Goal: Task Accomplishment & Management: Manage account settings

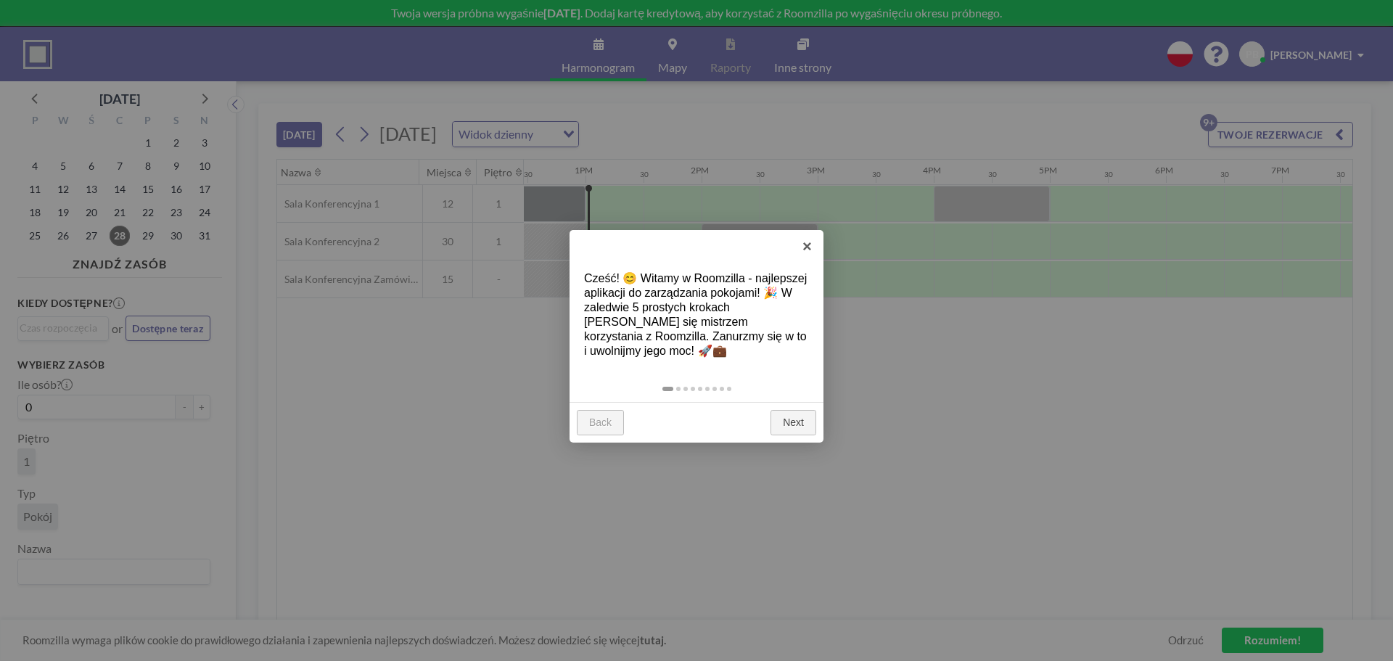
scroll to position [0, 1451]
click at [795, 424] on link "Next" at bounding box center [794, 423] width 46 height 26
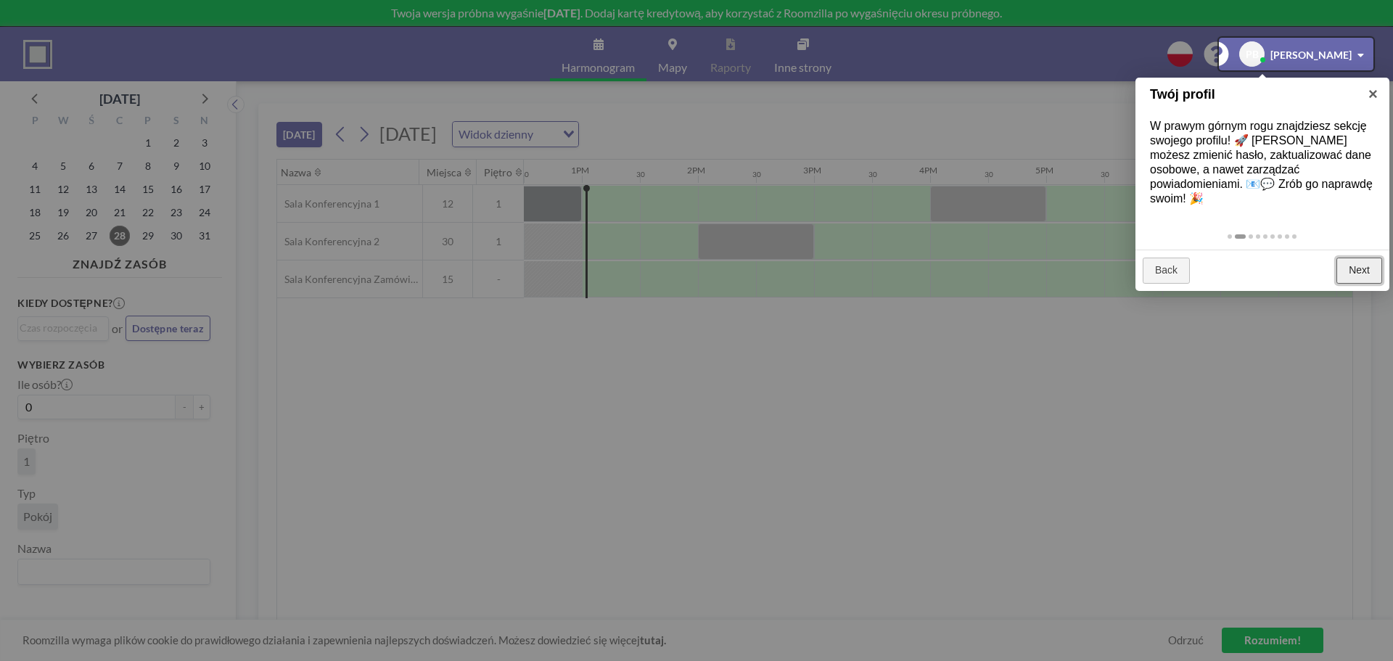
click at [1360, 260] on link "Next" at bounding box center [1360, 271] width 46 height 26
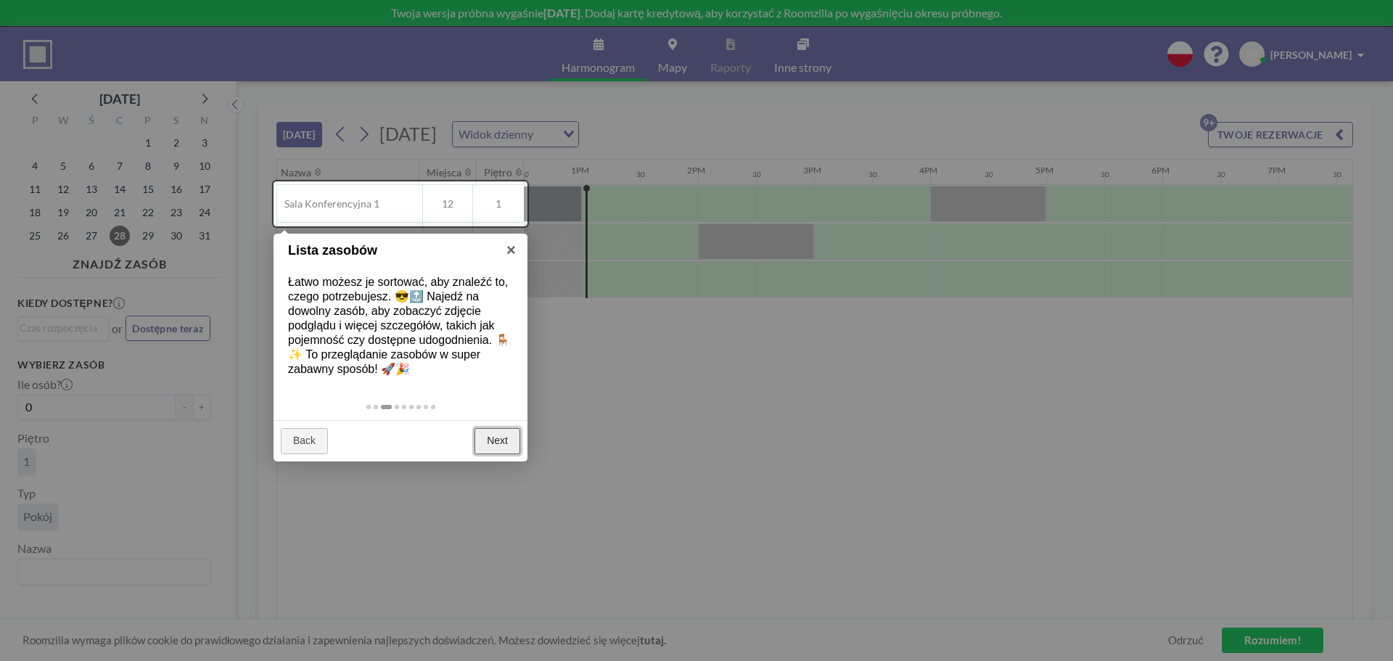
click at [498, 445] on link "Next" at bounding box center [498, 441] width 46 height 26
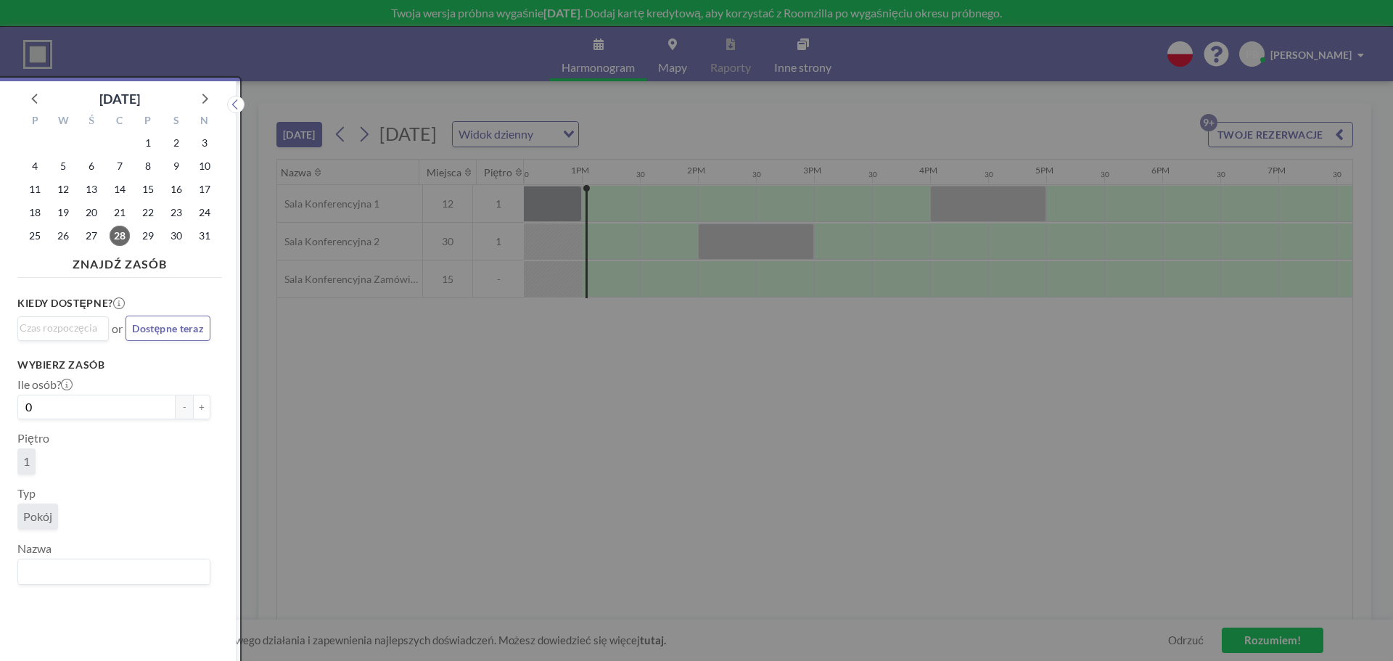
scroll to position [4, 0]
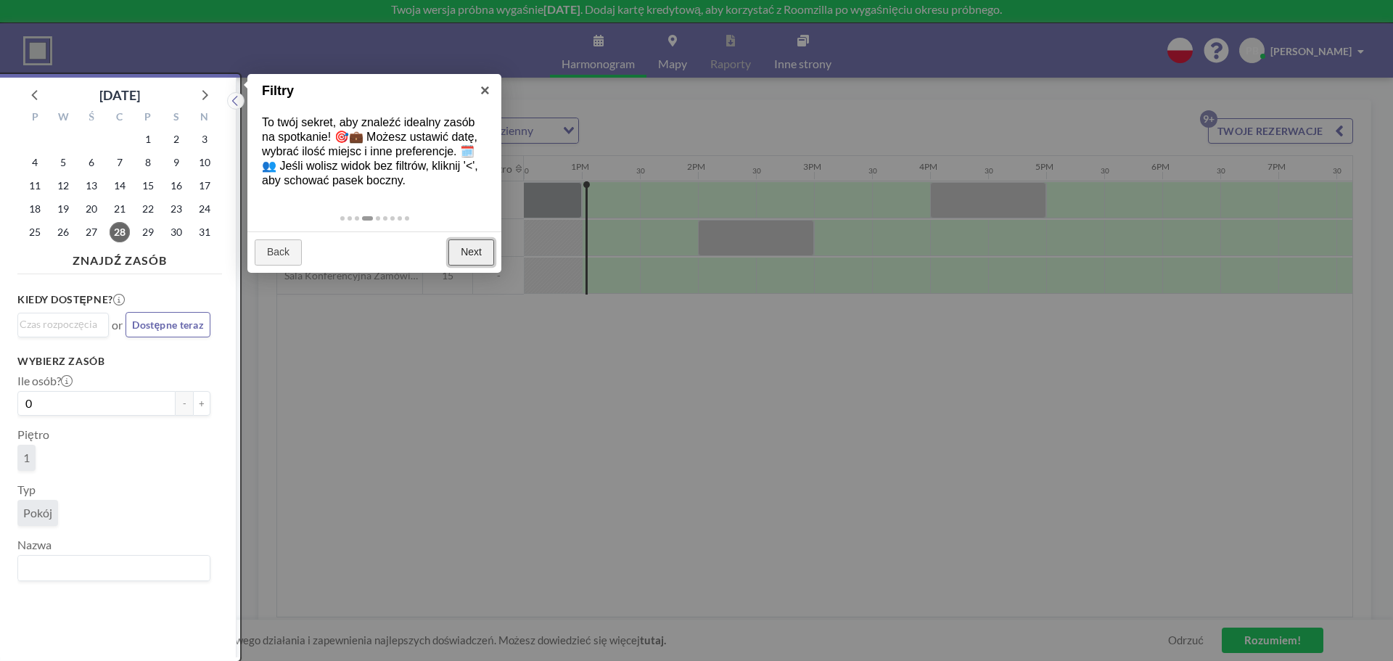
click at [475, 255] on link "Next" at bounding box center [471, 252] width 46 height 26
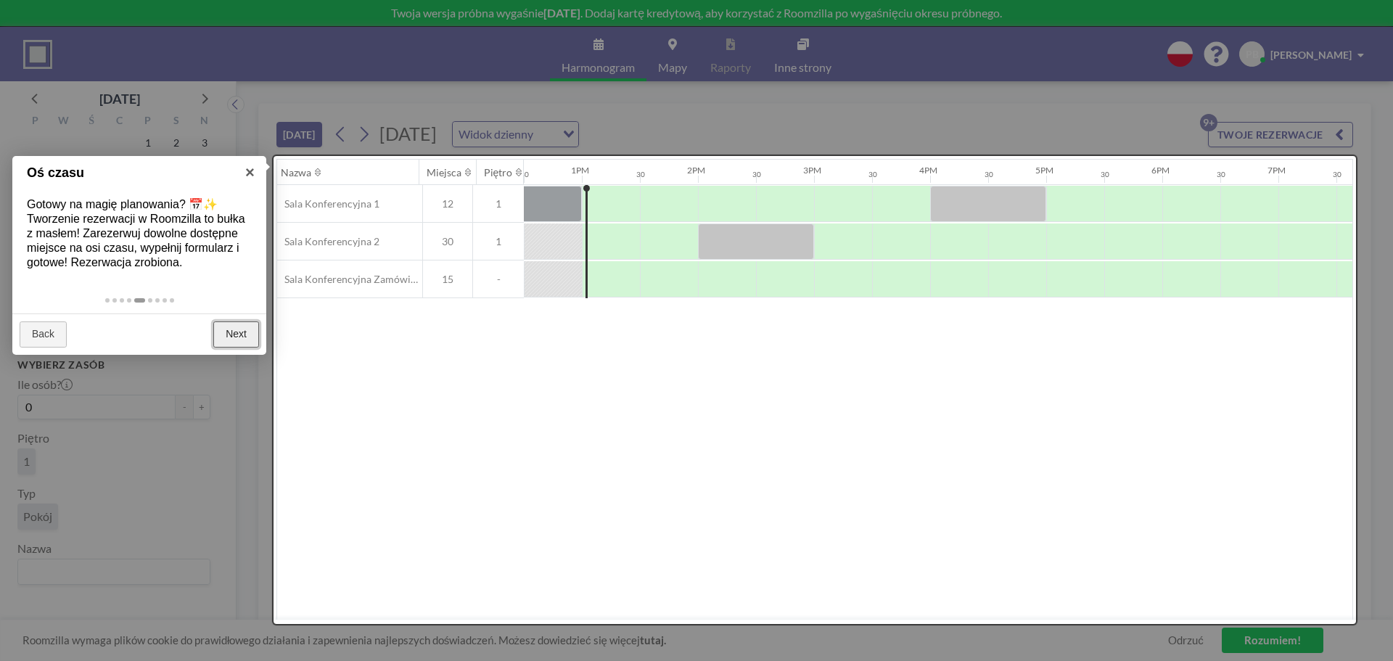
click at [247, 341] on link "Next" at bounding box center [236, 334] width 46 height 26
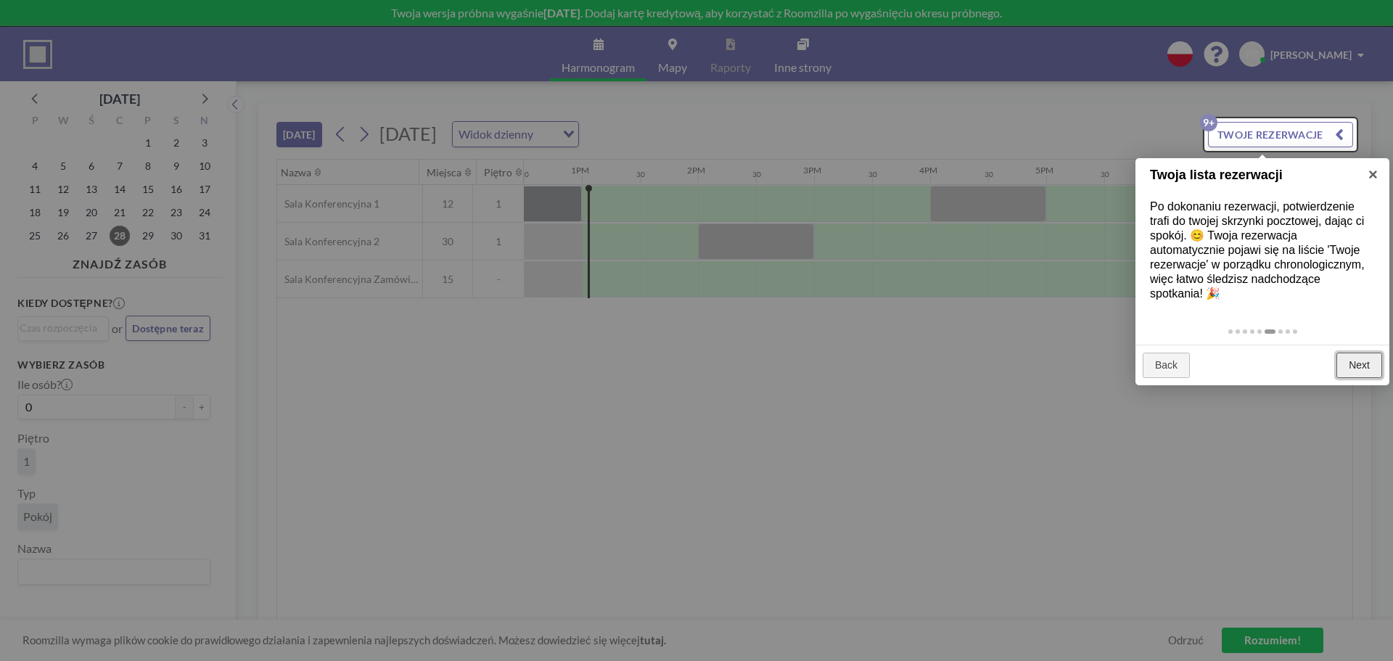
click at [1361, 362] on link "Next" at bounding box center [1360, 366] width 46 height 26
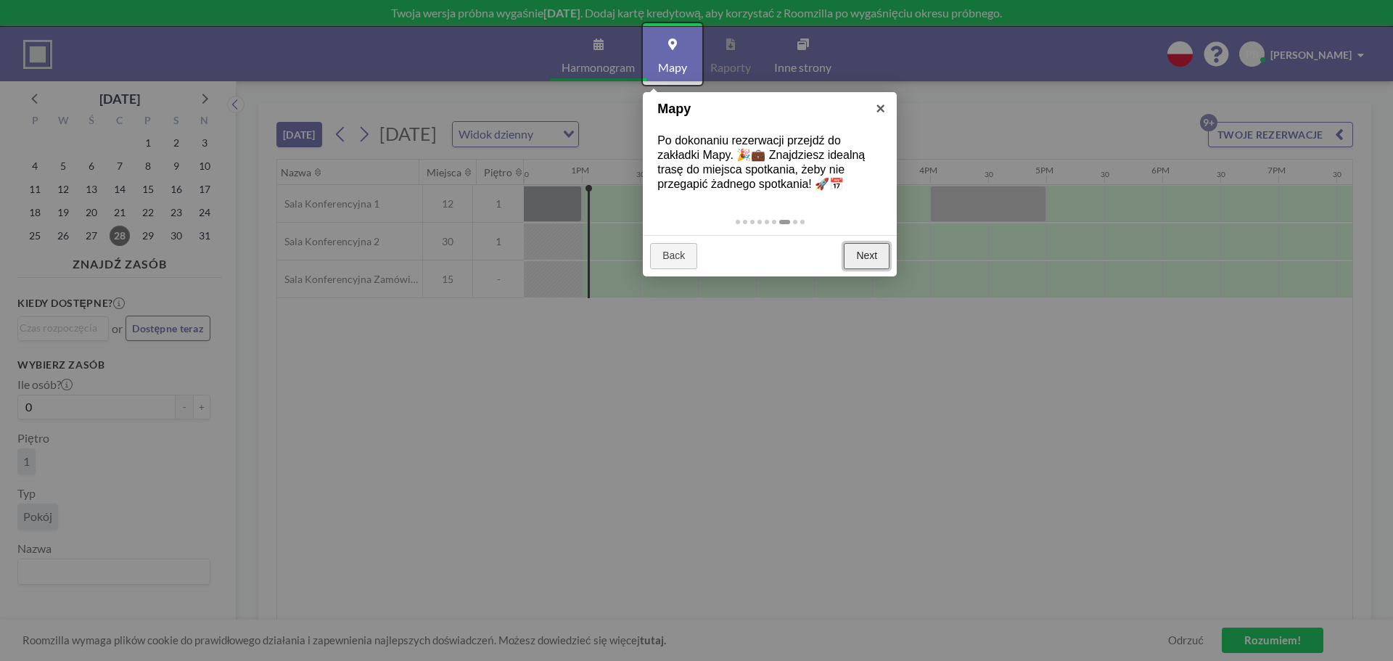
click at [872, 256] on link "Next" at bounding box center [867, 256] width 46 height 26
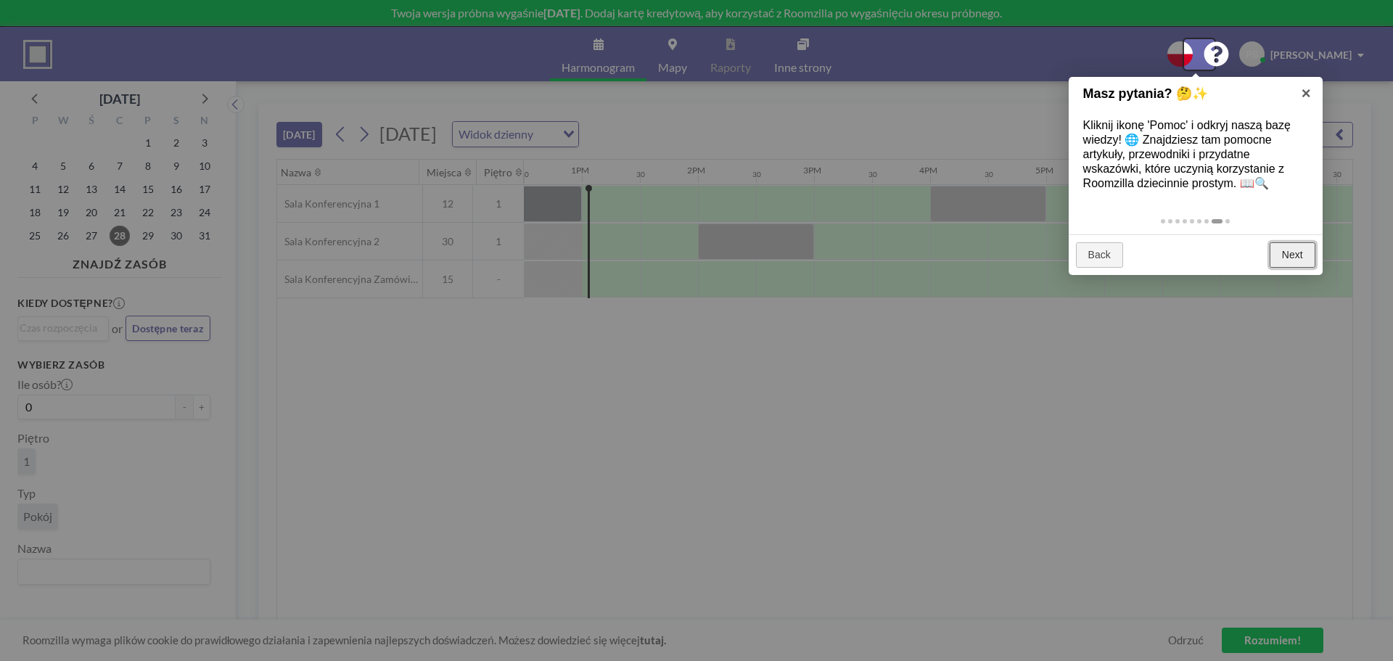
click at [1295, 255] on link "Next" at bounding box center [1293, 255] width 46 height 26
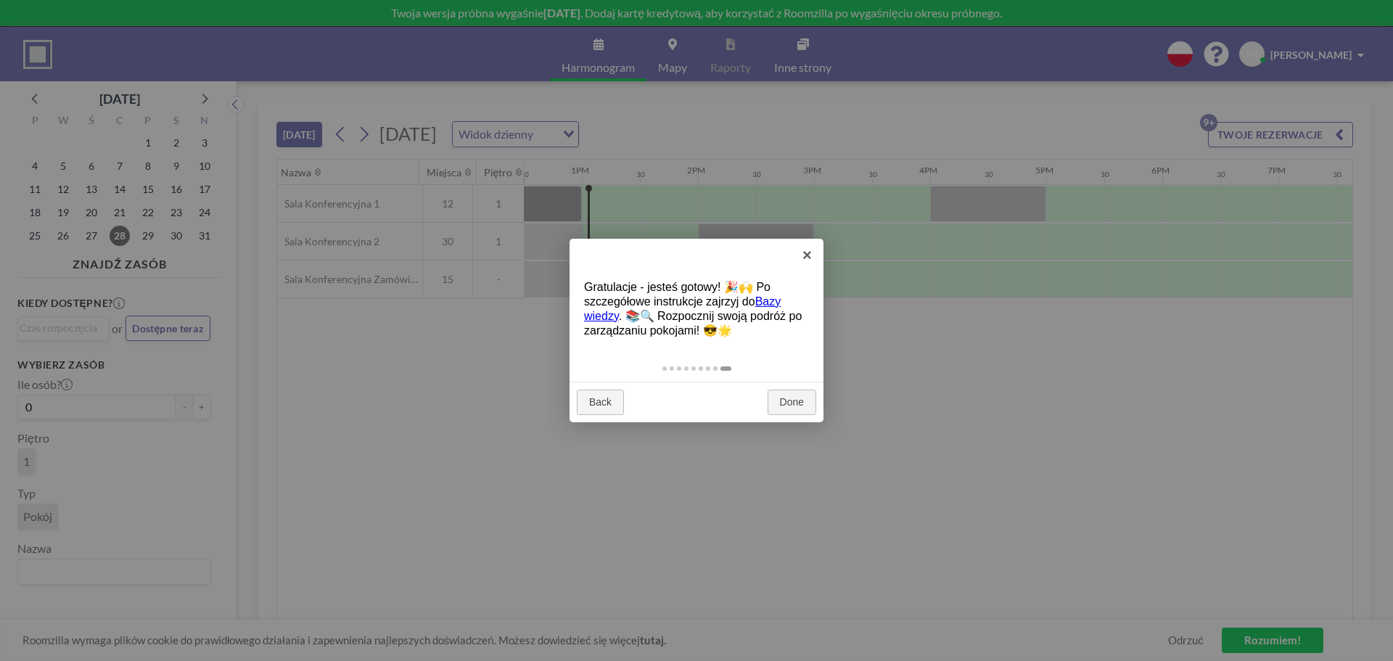
click at [773, 299] on link "Bazy wiedzy" at bounding box center [682, 308] width 197 height 27
click at [800, 397] on link "Done" at bounding box center [792, 403] width 49 height 26
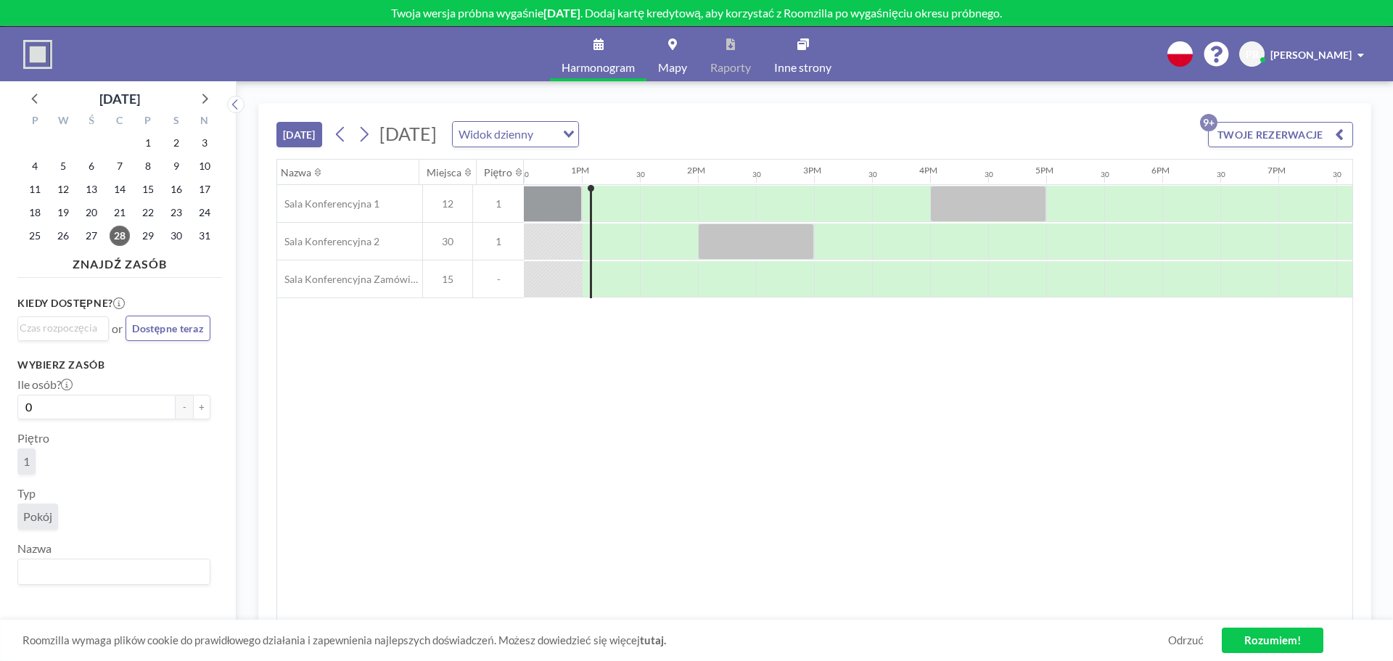
click at [578, 138] on div "Loading..." at bounding box center [567, 133] width 22 height 22
click at [707, 182] on li "Widok tygodniowy" at bounding box center [663, 181] width 124 height 21
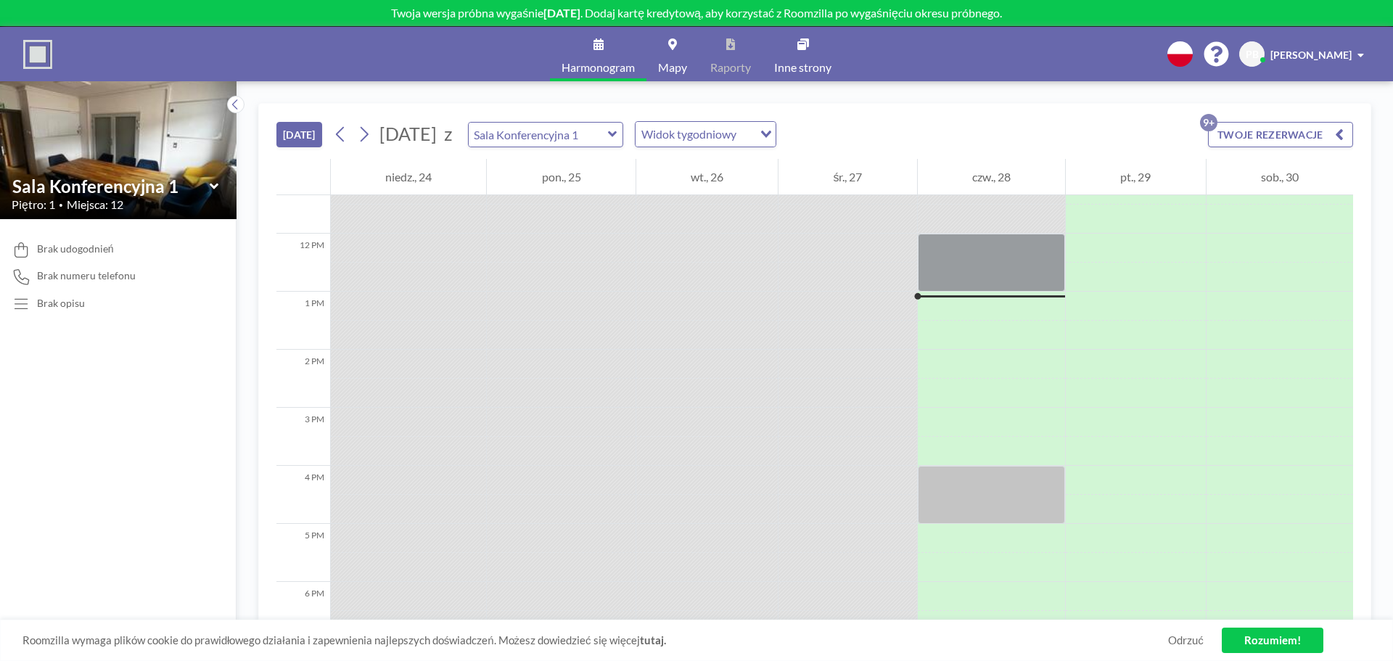
scroll to position [726, 0]
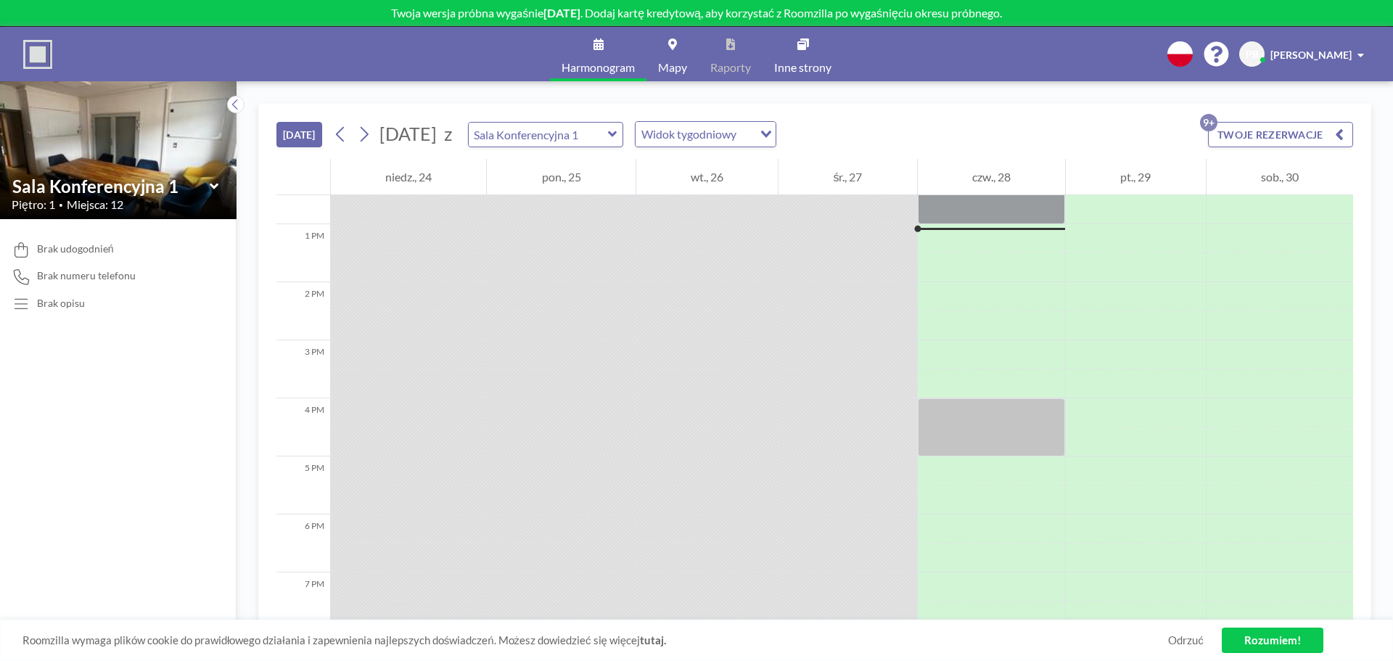
click at [810, 137] on div "DZIŚ sierpień 2025 z Sala Konferencyjna 1 Widok tygodniowy Loading... TWOJE REZ…" at bounding box center [814, 131] width 1077 height 55
click at [757, 161] on li "Widok dzienny" at bounding box center [737, 159] width 124 height 21
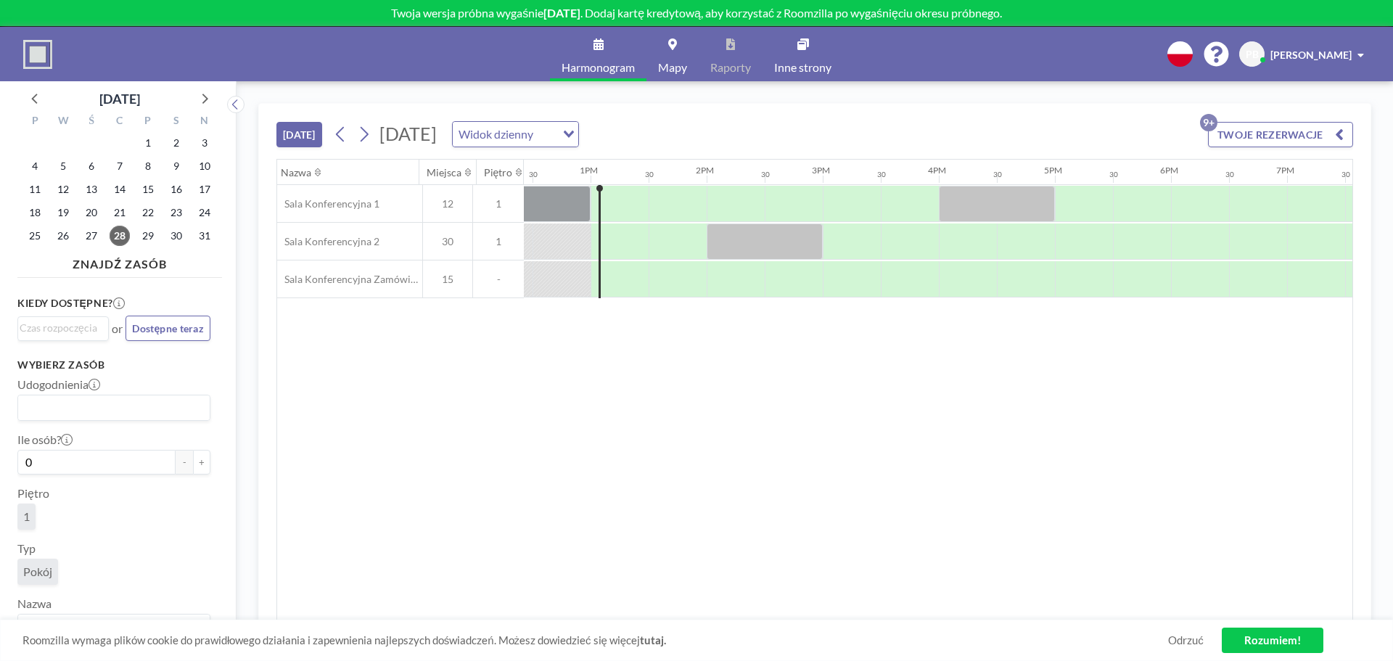
scroll to position [0, 1451]
drag, startPoint x: 906, startPoint y: 621, endPoint x: 912, endPoint y: 614, distance: 9.3
click at [912, 614] on div "DZIŚ czwartek, 28 sierpnia 2025 Widok dzienny Loading... TWOJE REZERWACJE 9+ Na…" at bounding box center [814, 371] width 1113 height 536
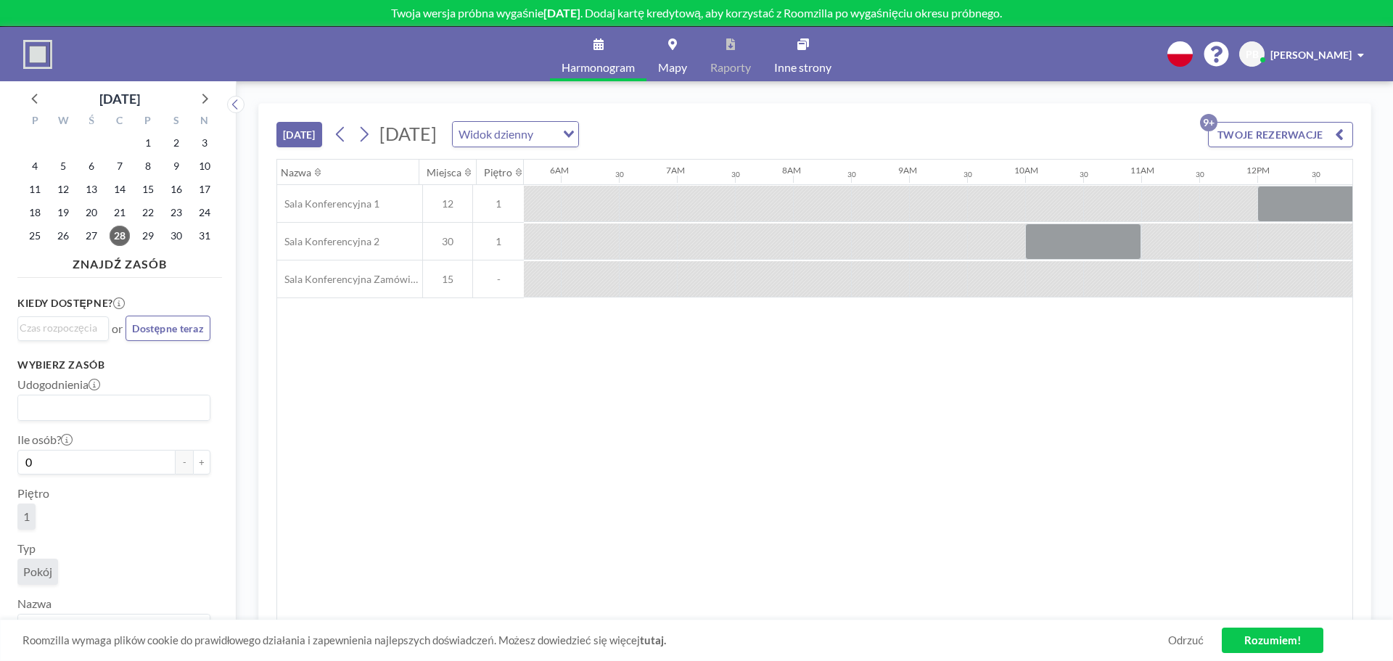
scroll to position [0, 649]
click at [1346, 139] on button "TWOJE REZERWACJE 9+" at bounding box center [1280, 134] width 145 height 25
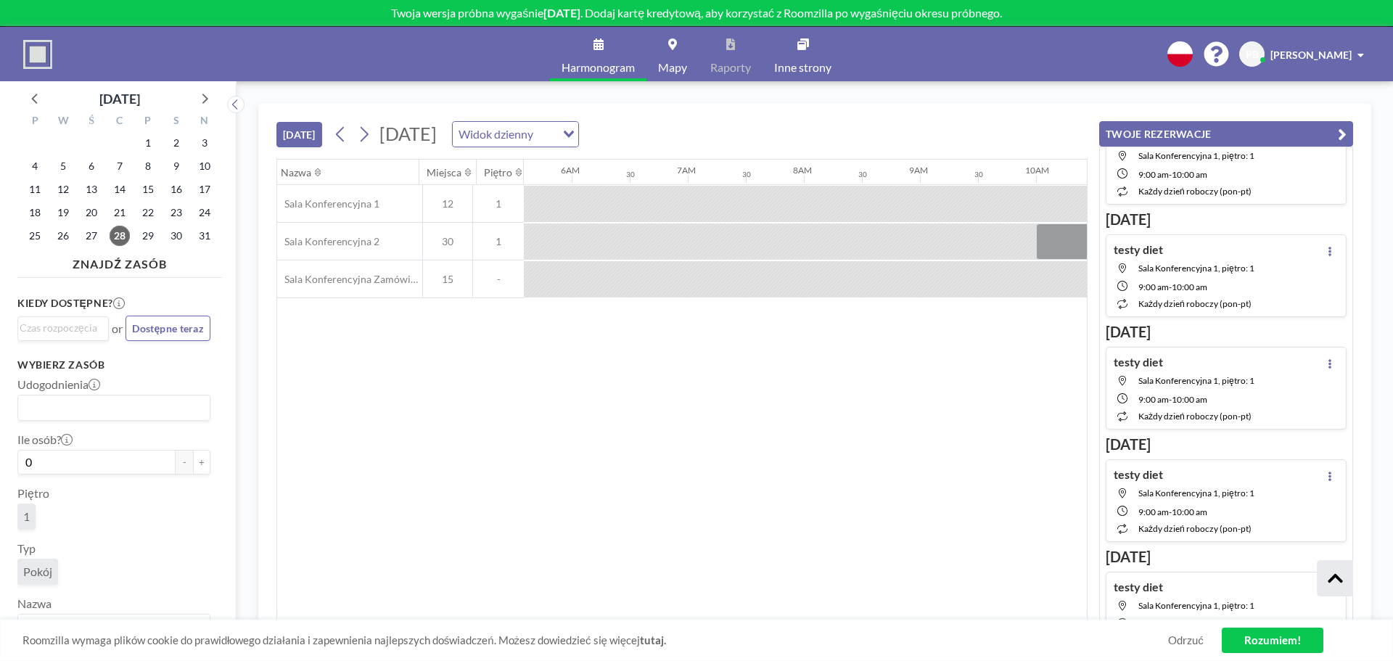
scroll to position [2901, 0]
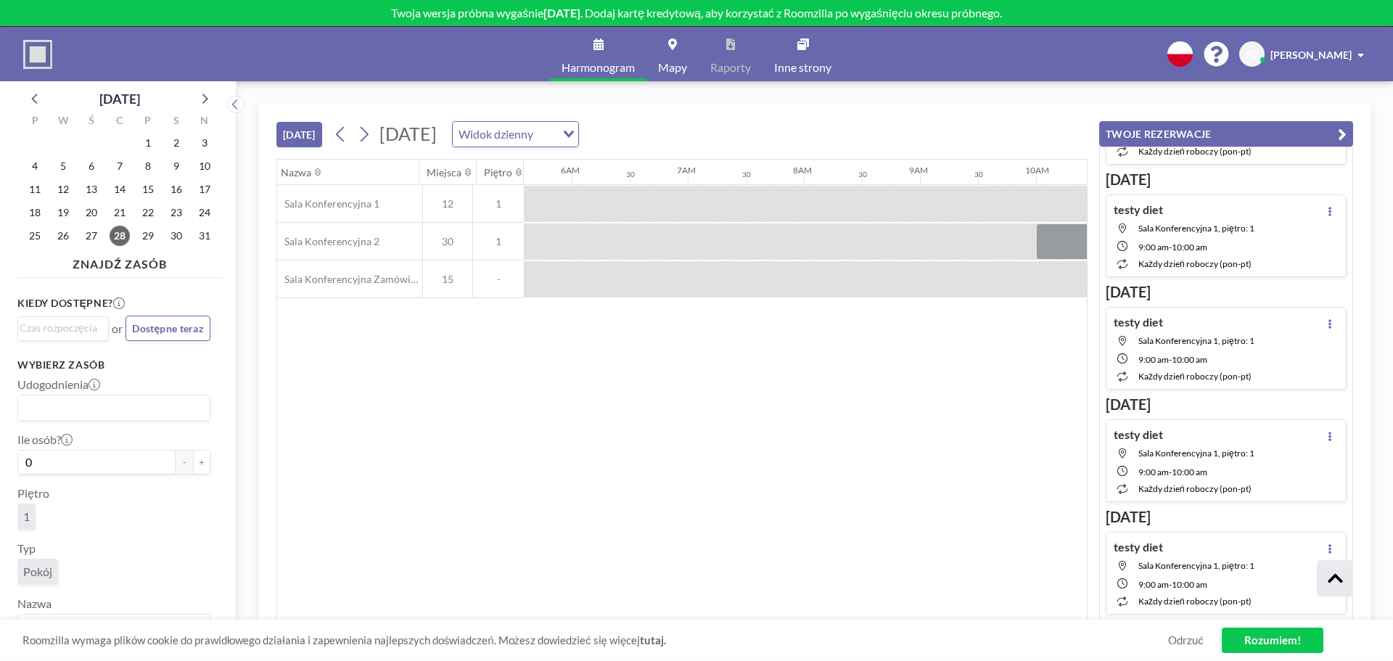
click at [1338, 132] on icon "button" at bounding box center [1342, 134] width 9 height 17
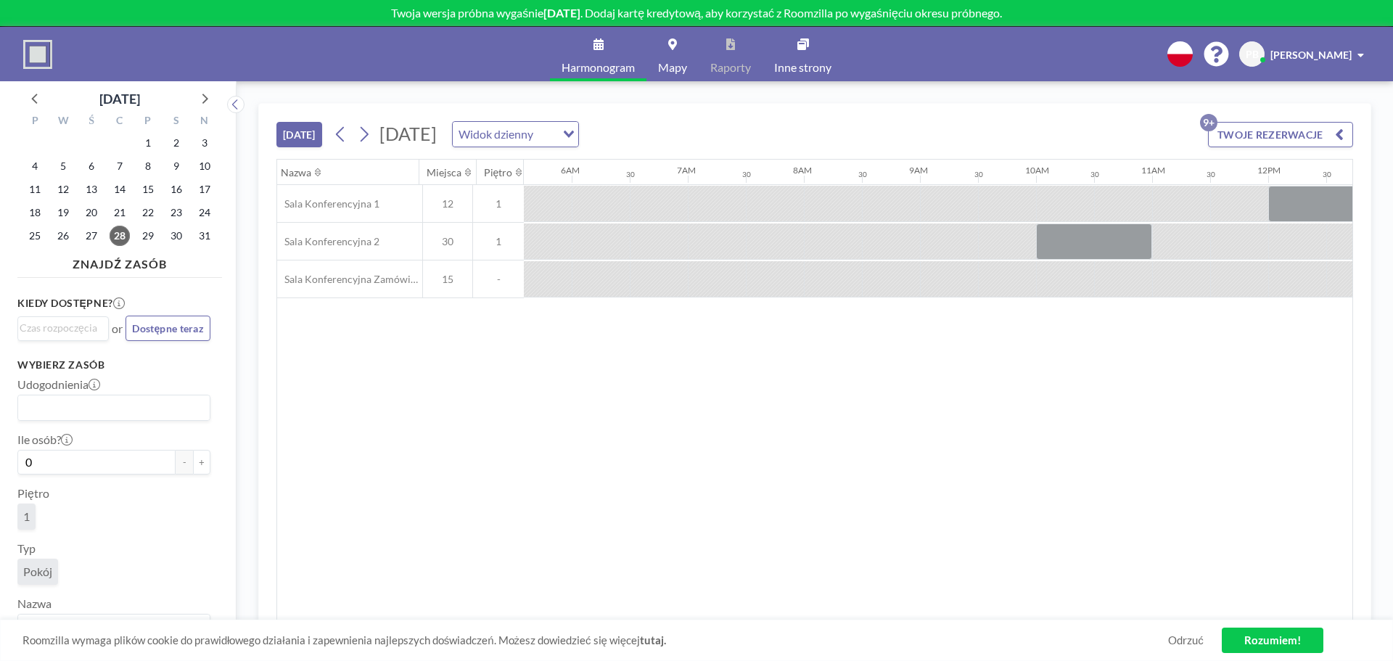
click at [1205, 121] on p "9+" at bounding box center [1208, 122] width 17 height 17
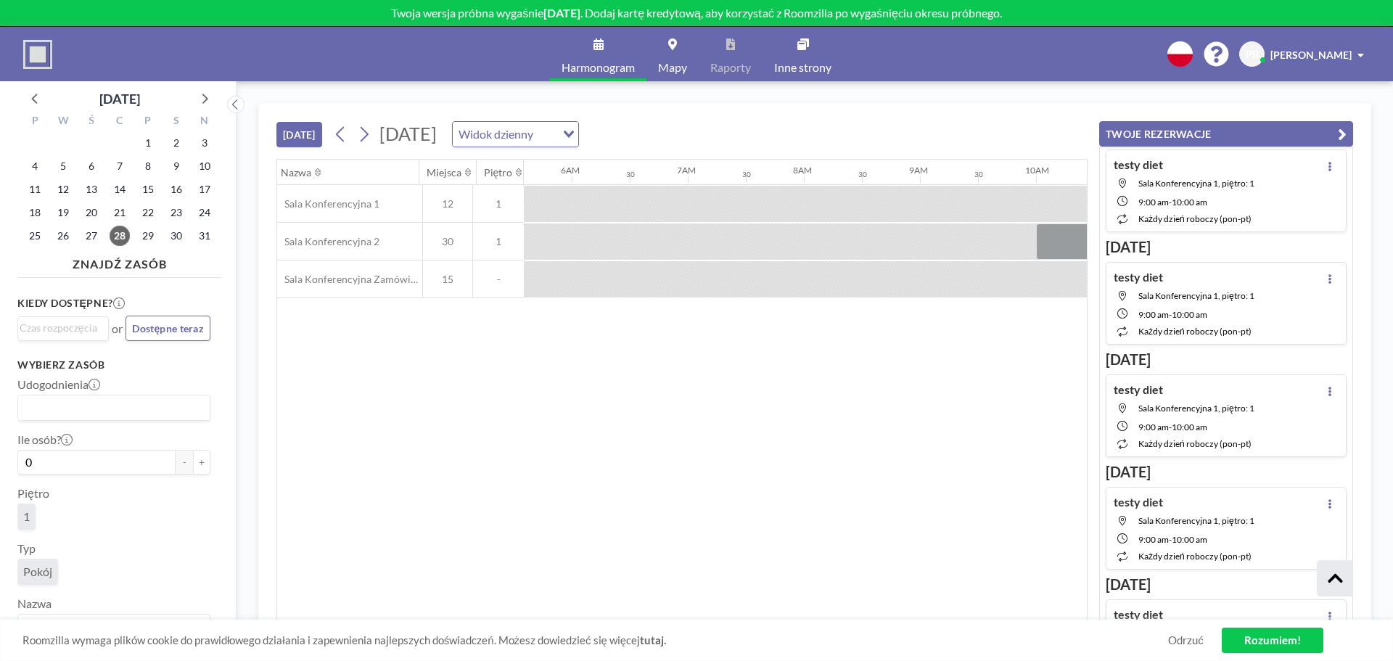
scroll to position [652, 0]
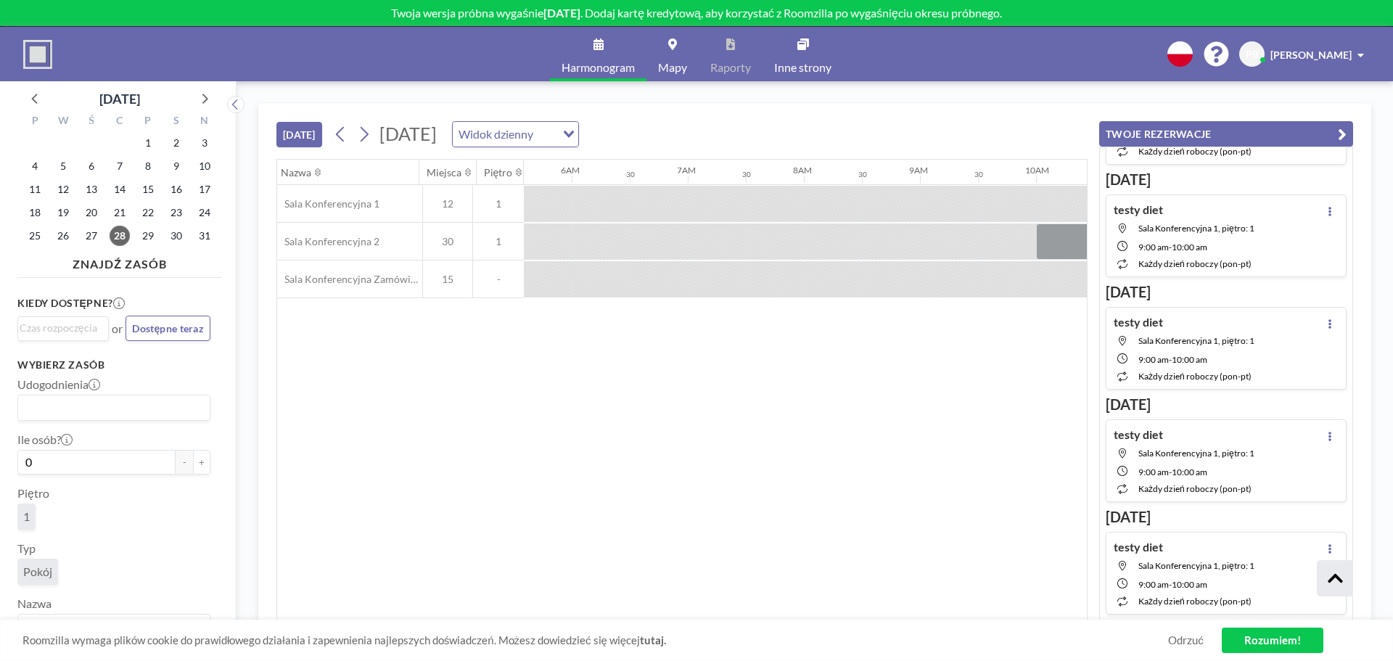
click at [1347, 132] on button "TWOJE REZERWACJE" at bounding box center [1226, 133] width 254 height 25
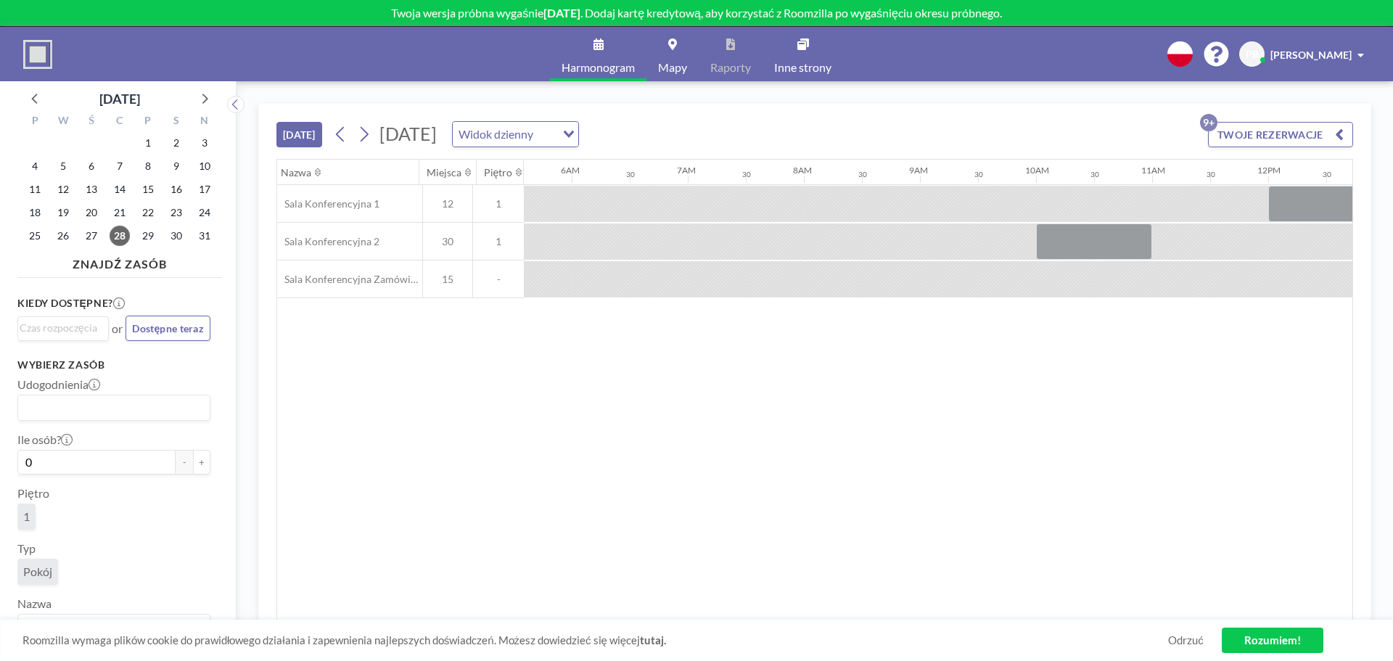
click at [544, 197] on div at bounding box center [543, 204] width 58 height 36
click at [1337, 132] on icon "button" at bounding box center [1339, 134] width 9 height 17
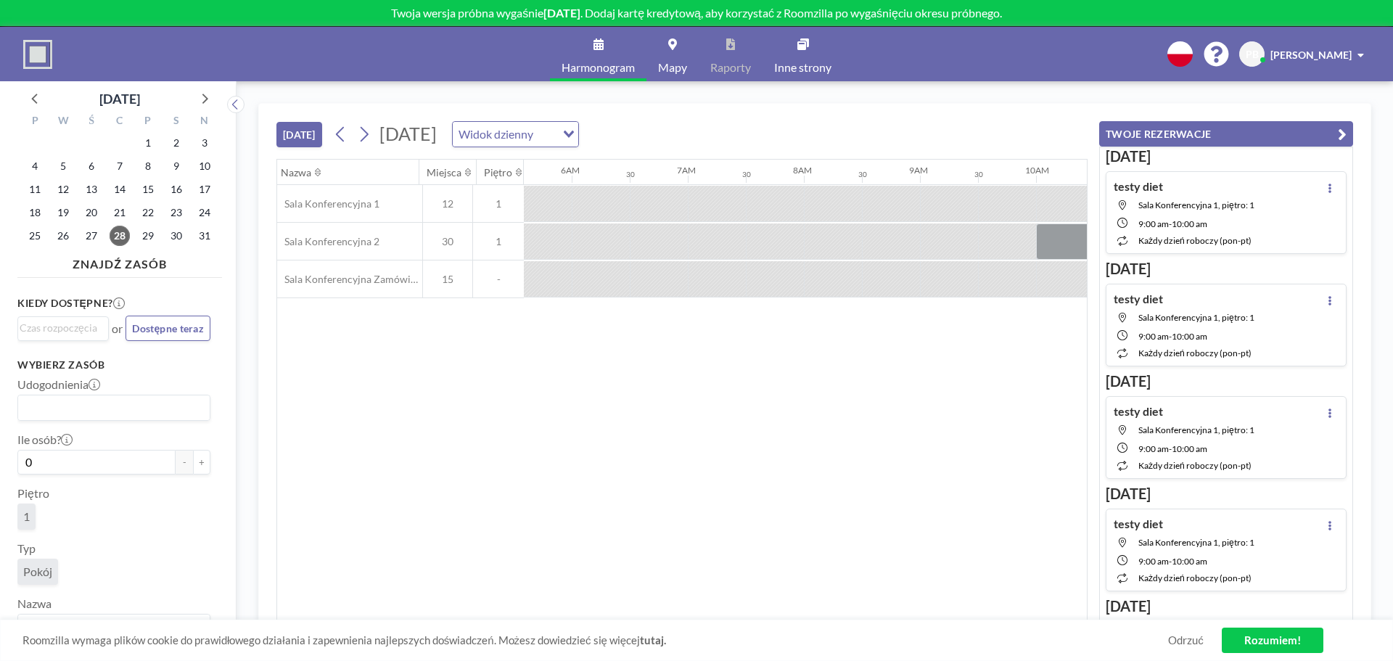
click at [1275, 642] on link "Rozumiem!" at bounding box center [1273, 640] width 102 height 25
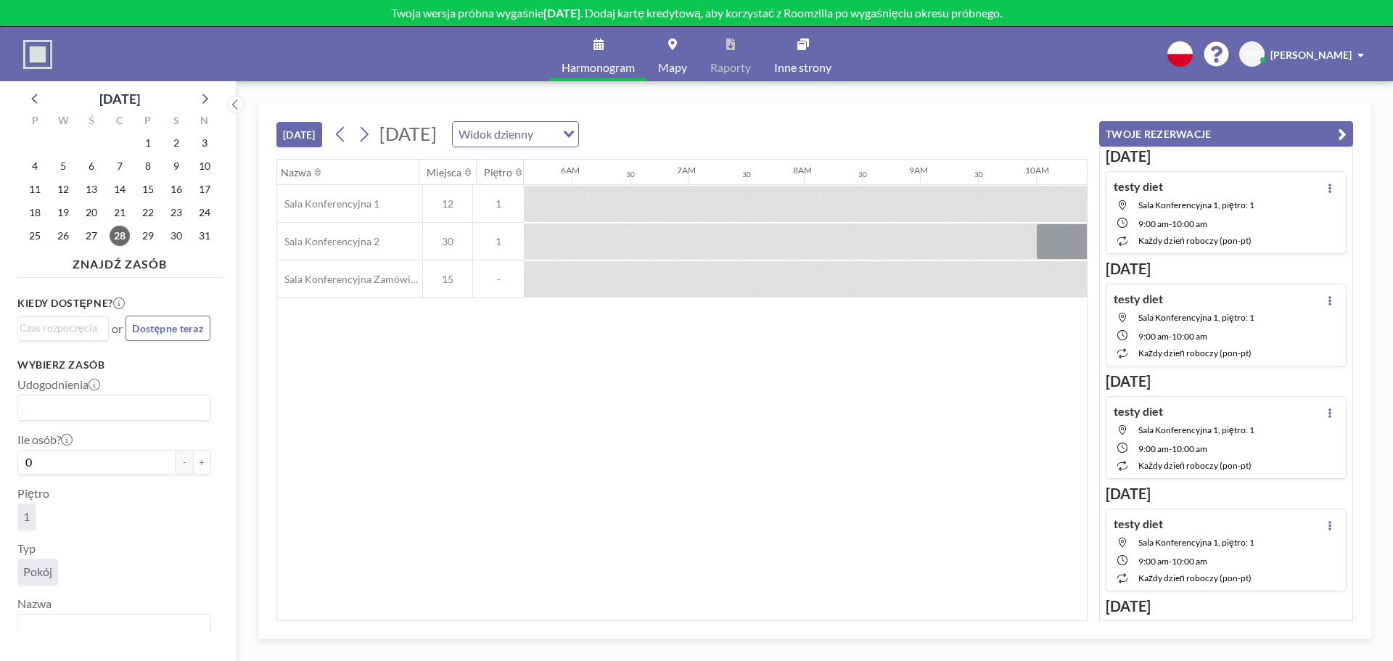
click at [837, 539] on div "Nazwa Miejsca Piętro 12AM 30 1AM 30 2AM 30 3AM 30 4AM 30 5AM 30 6AM 30 7AM 30 8…" at bounding box center [682, 390] width 810 height 461
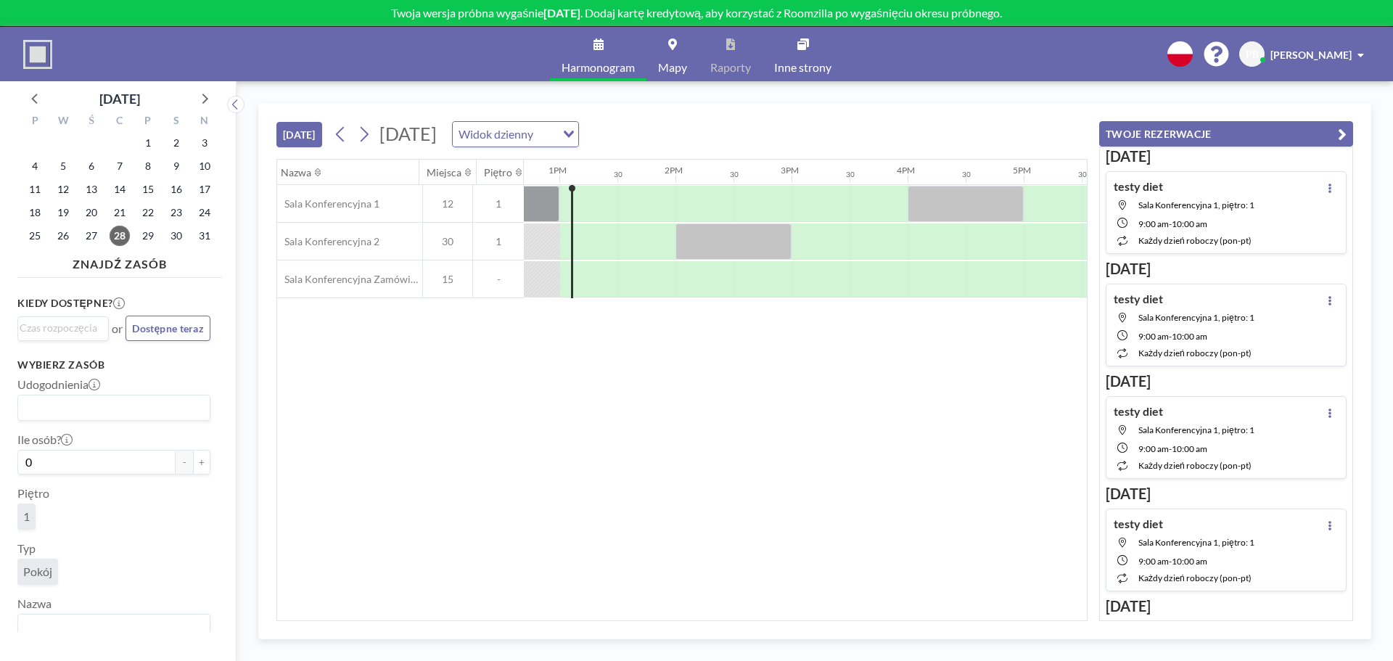
scroll to position [0, 1487]
click at [393, 411] on div "Nazwa Miejsca Piętro 12AM 30 1AM 30 2AM 30 3AM 30 4AM 30 5AM 30 6AM 30 7AM 30 8…" at bounding box center [682, 390] width 810 height 461
click at [1352, 57] on span "[PERSON_NAME]" at bounding box center [1311, 55] width 81 height 12
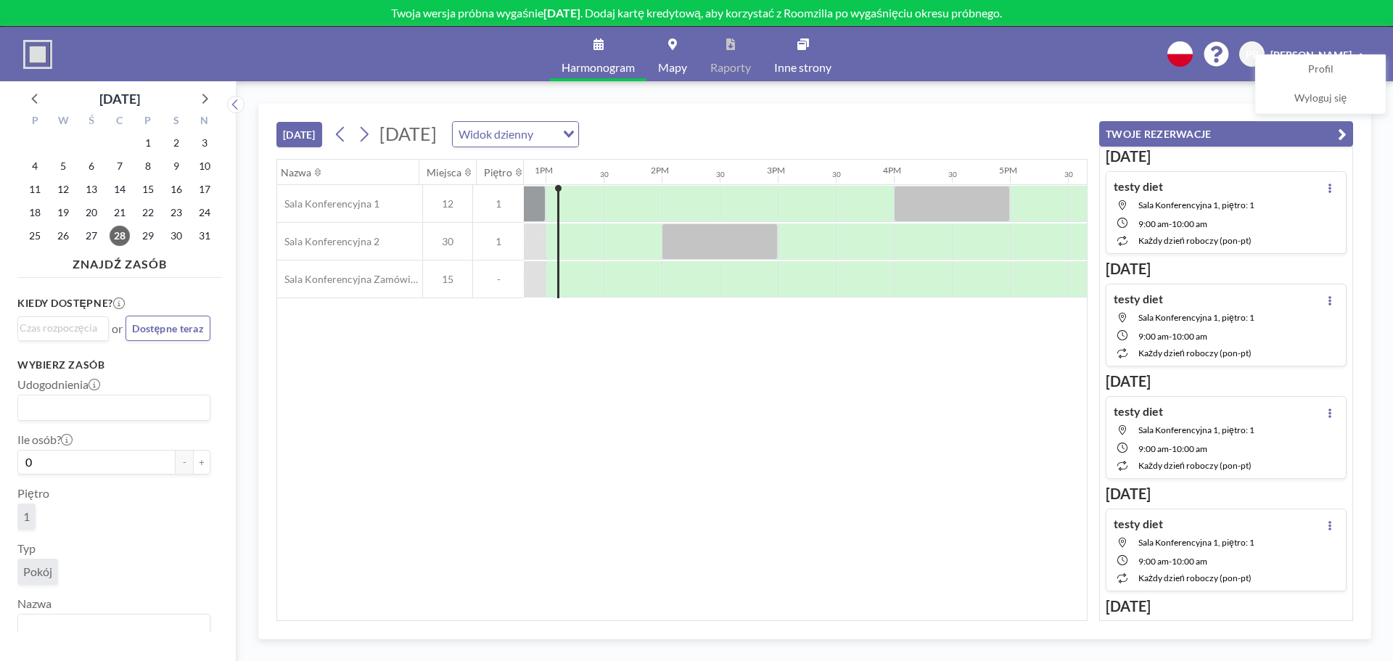
click at [1046, 117] on div "DZIŚ czwartek, 28 sierpnia 2025 Widok dzienny Loading..." at bounding box center [681, 131] width 811 height 55
click at [1347, 131] on button "TWOJE REZERWACJE" at bounding box center [1226, 133] width 254 height 25
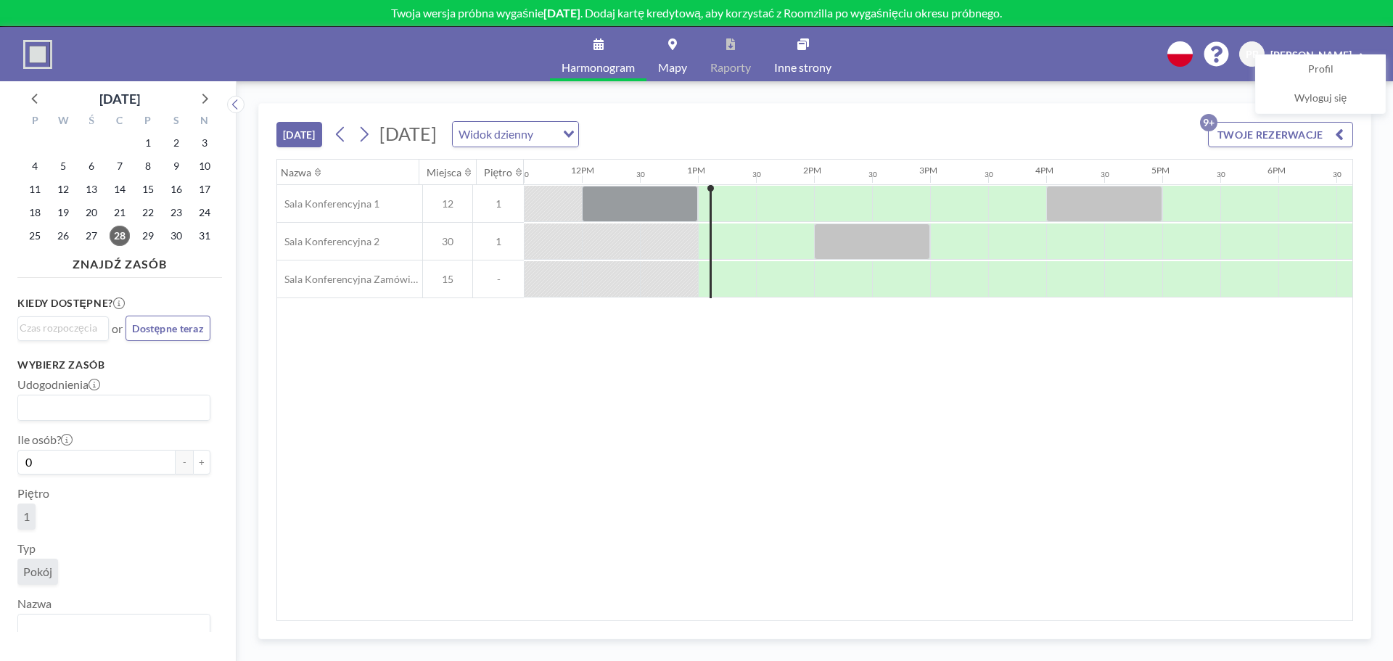
scroll to position [0, 1966]
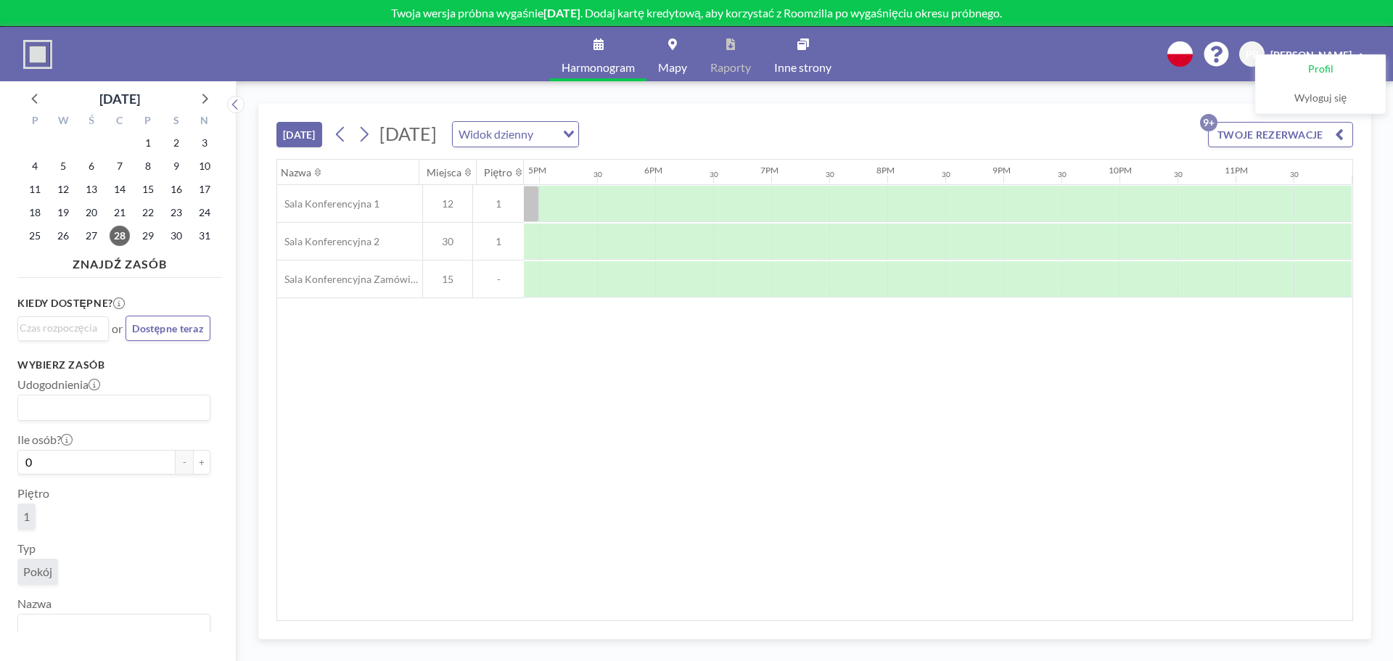
click at [1334, 67] on link "Profil" at bounding box center [1320, 69] width 129 height 29
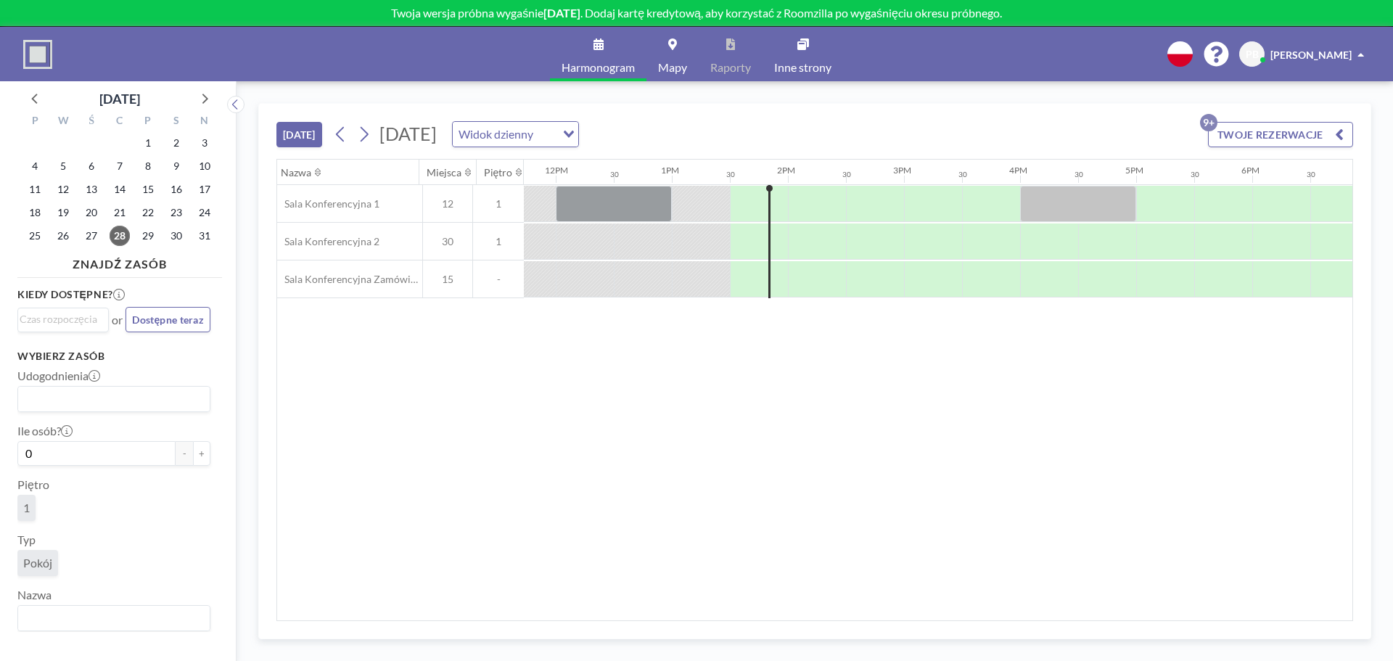
scroll to position [14, 0]
click at [197, 451] on button "+" at bounding box center [201, 448] width 17 height 25
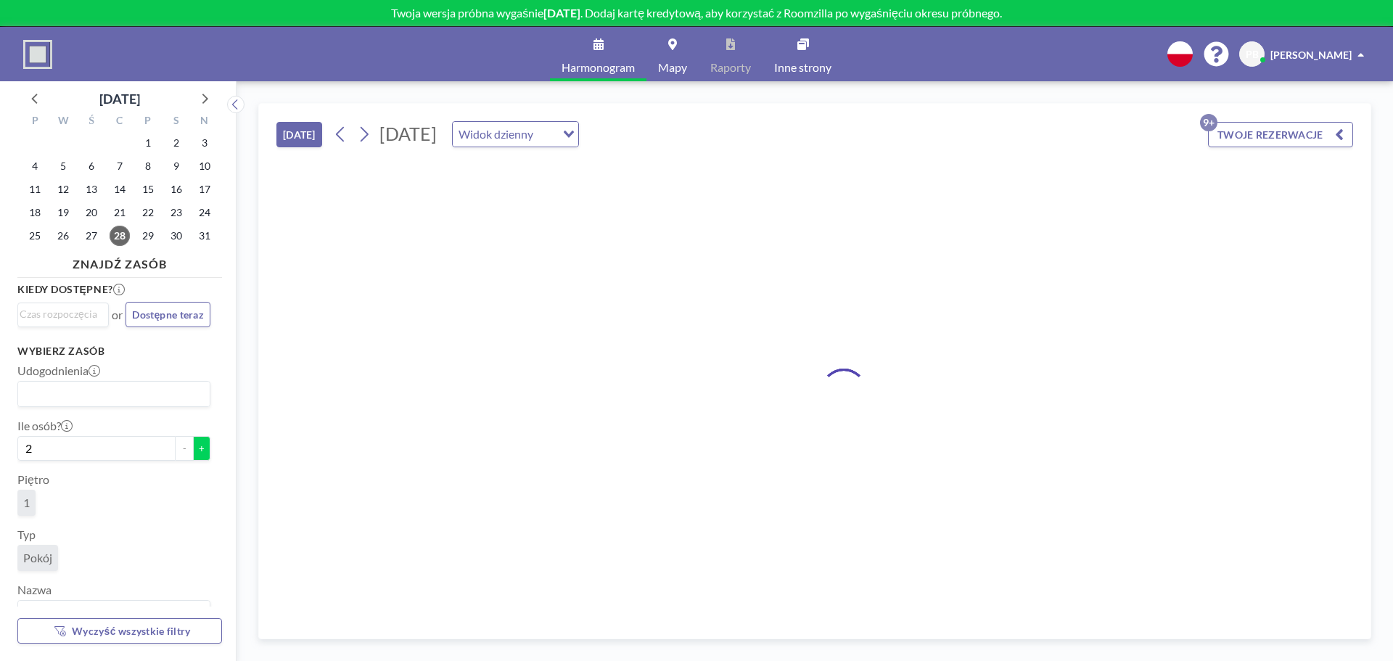
click at [197, 451] on button "+" at bounding box center [201, 448] width 17 height 25
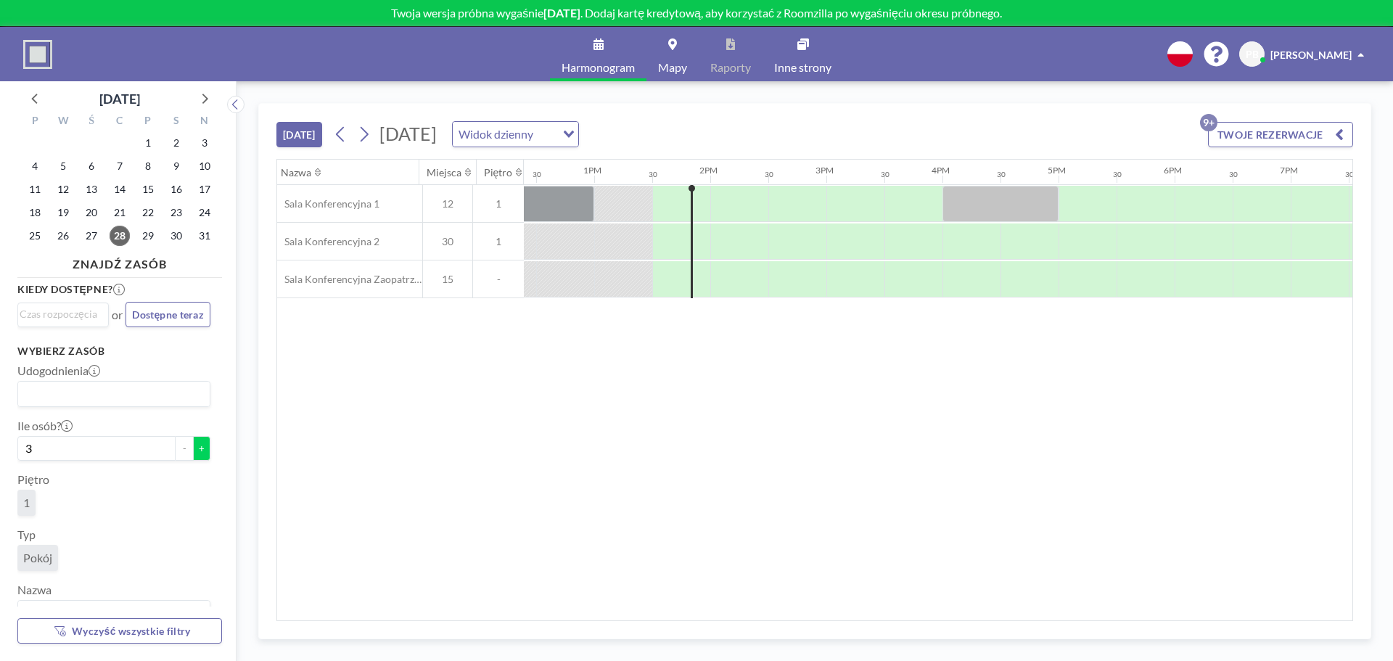
scroll to position [0, 1451]
click at [178, 456] on button "-" at bounding box center [184, 448] width 17 height 25
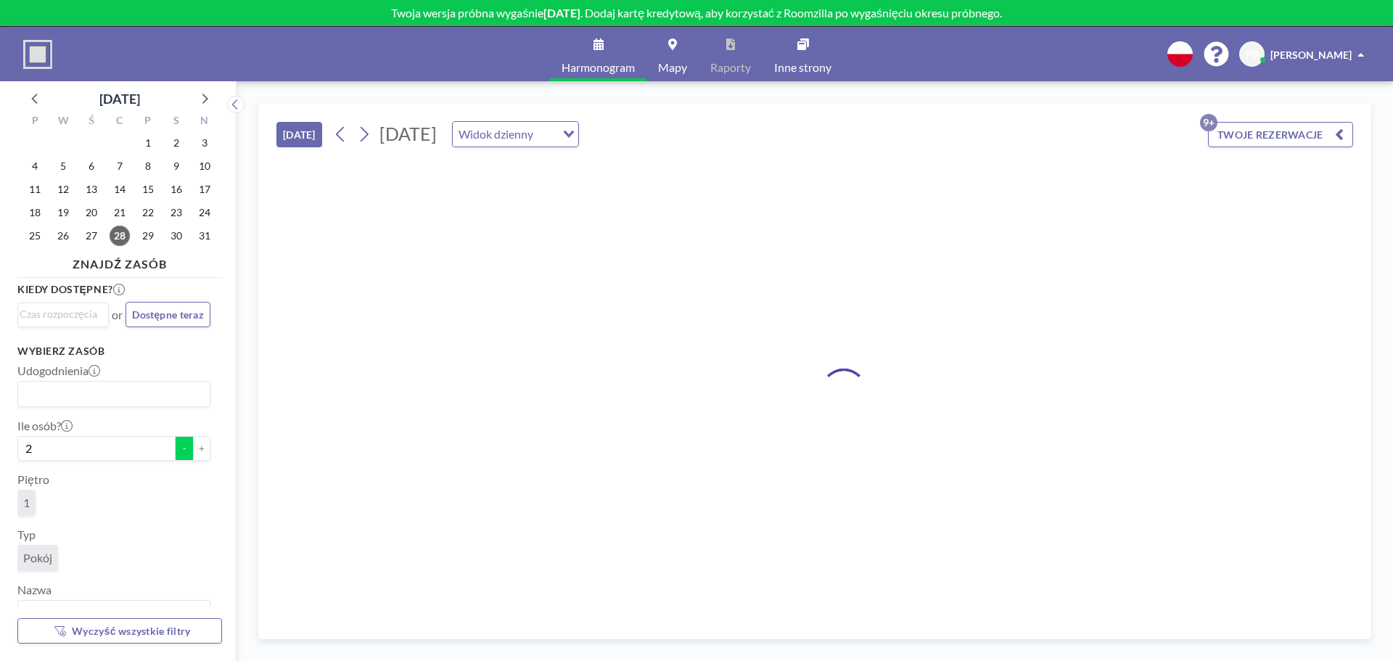
click at [178, 456] on button "-" at bounding box center [184, 448] width 17 height 25
type input "0"
